Goal: Information Seeking & Learning: Stay updated

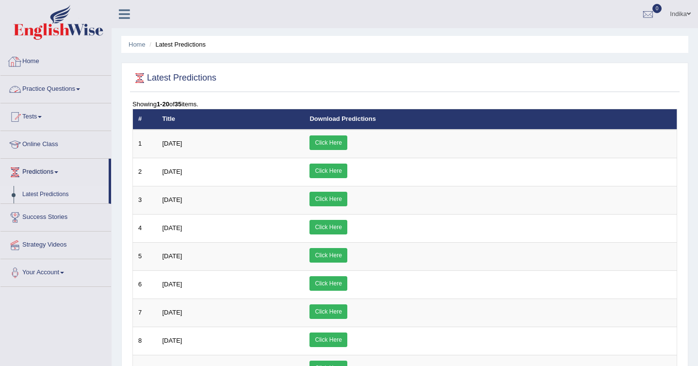
click at [59, 88] on link "Practice Questions" at bounding box center [55, 88] width 111 height 24
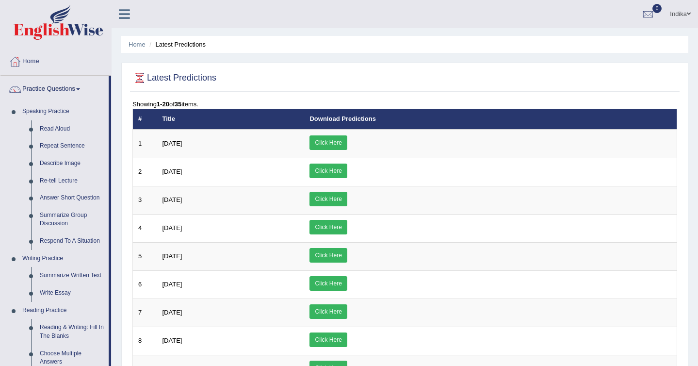
click at [56, 92] on link "Practice Questions" at bounding box center [54, 88] width 108 height 24
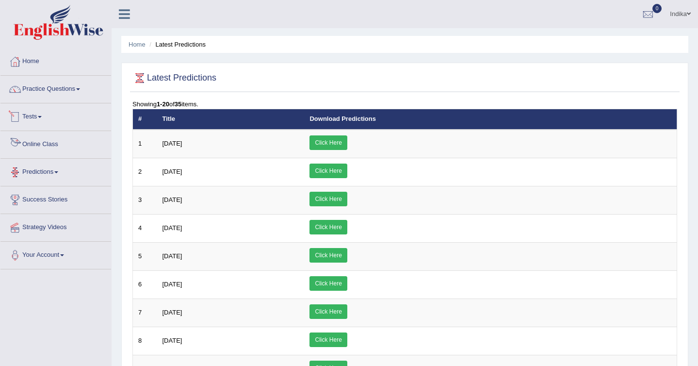
click at [47, 171] on link "Predictions" at bounding box center [55, 171] width 111 height 24
click at [52, 195] on link "Latest Predictions" at bounding box center [63, 194] width 91 height 17
